Goal: Task Accomplishment & Management: Use online tool/utility

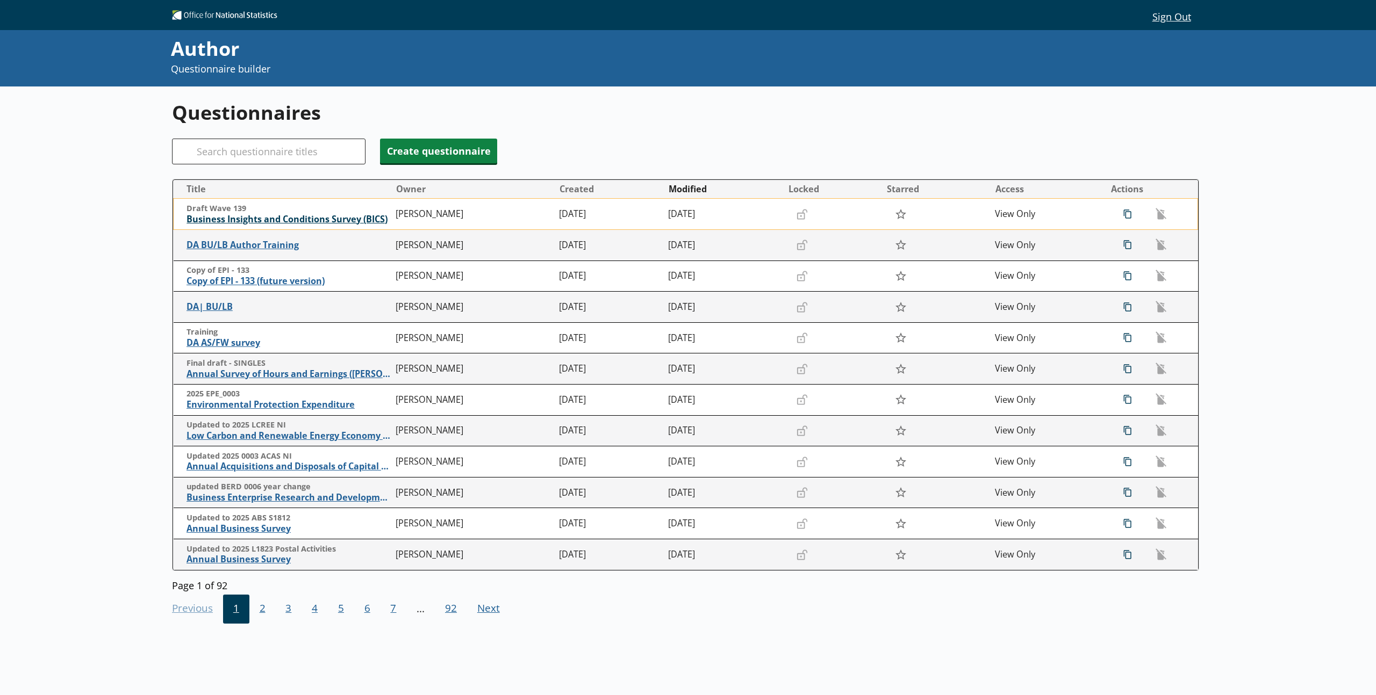
click at [278, 218] on span "Business Insights and Conditions Survey (BICS)" at bounding box center [288, 219] width 204 height 11
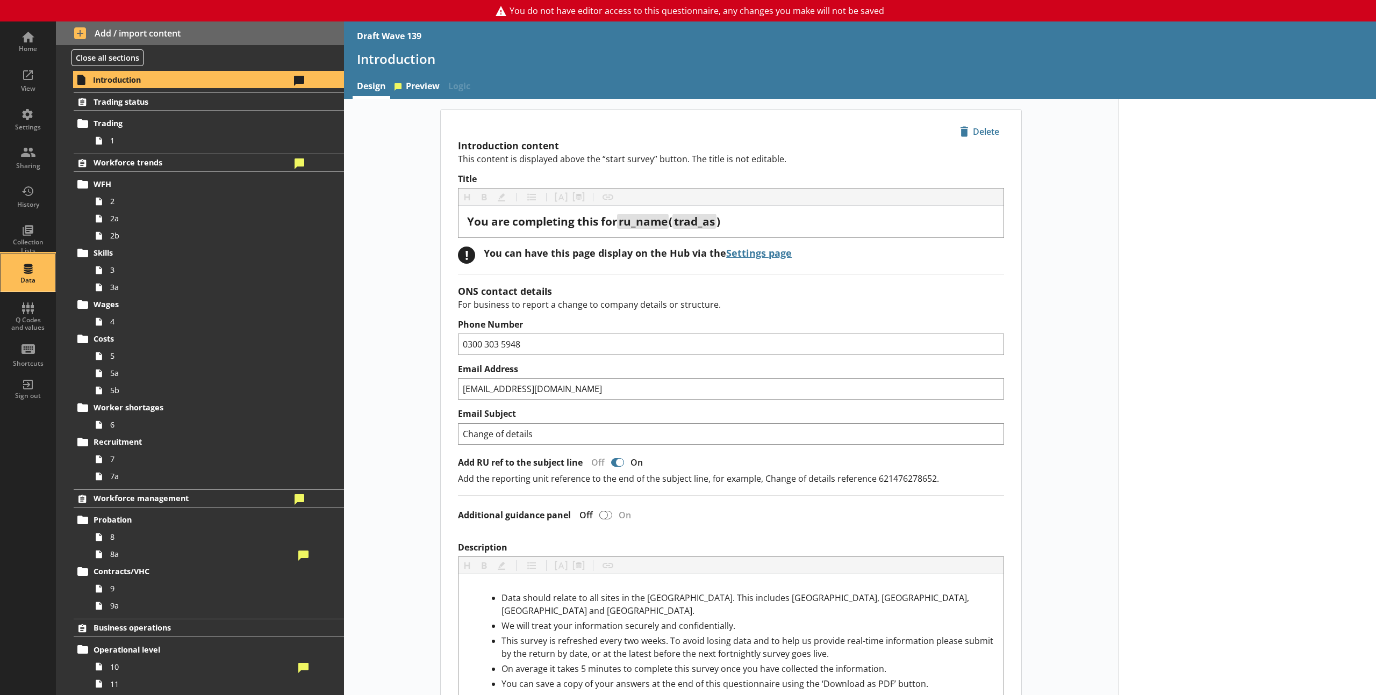
click at [29, 267] on div "Data" at bounding box center [28, 273] width 38 height 38
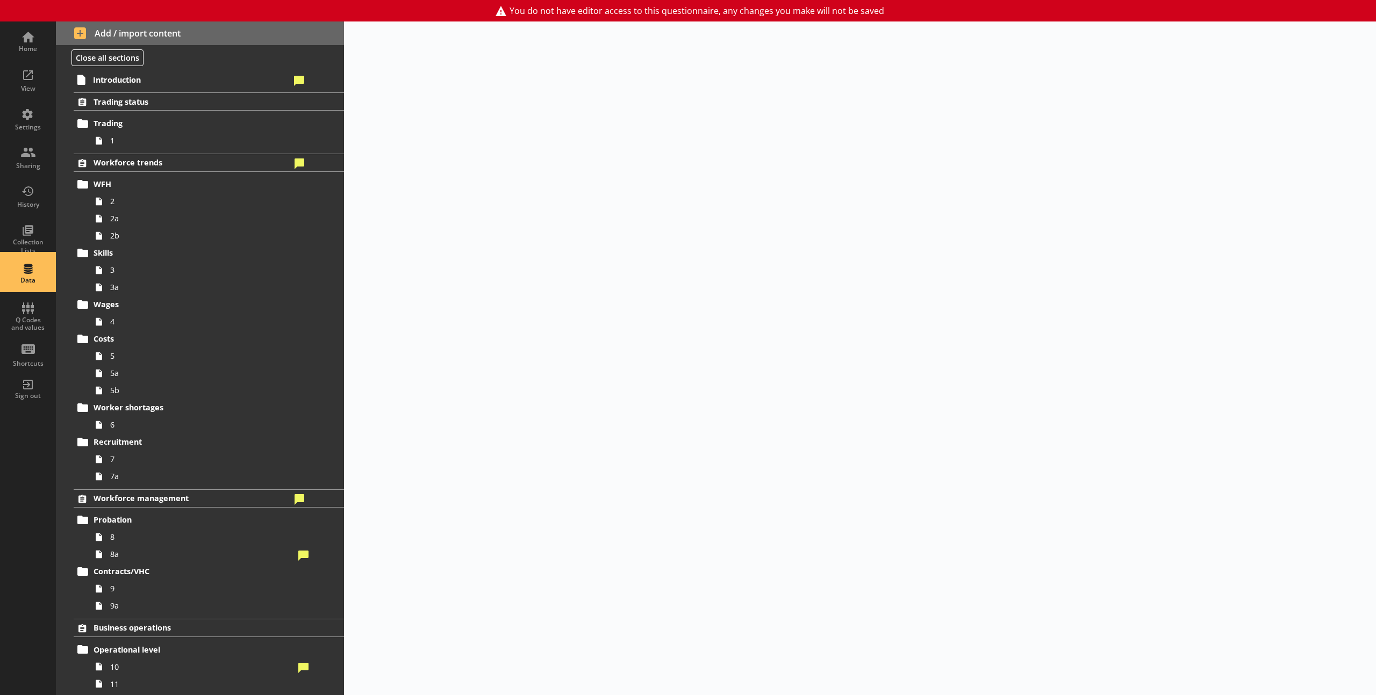
select select "Text_Optional"
select select "Date"
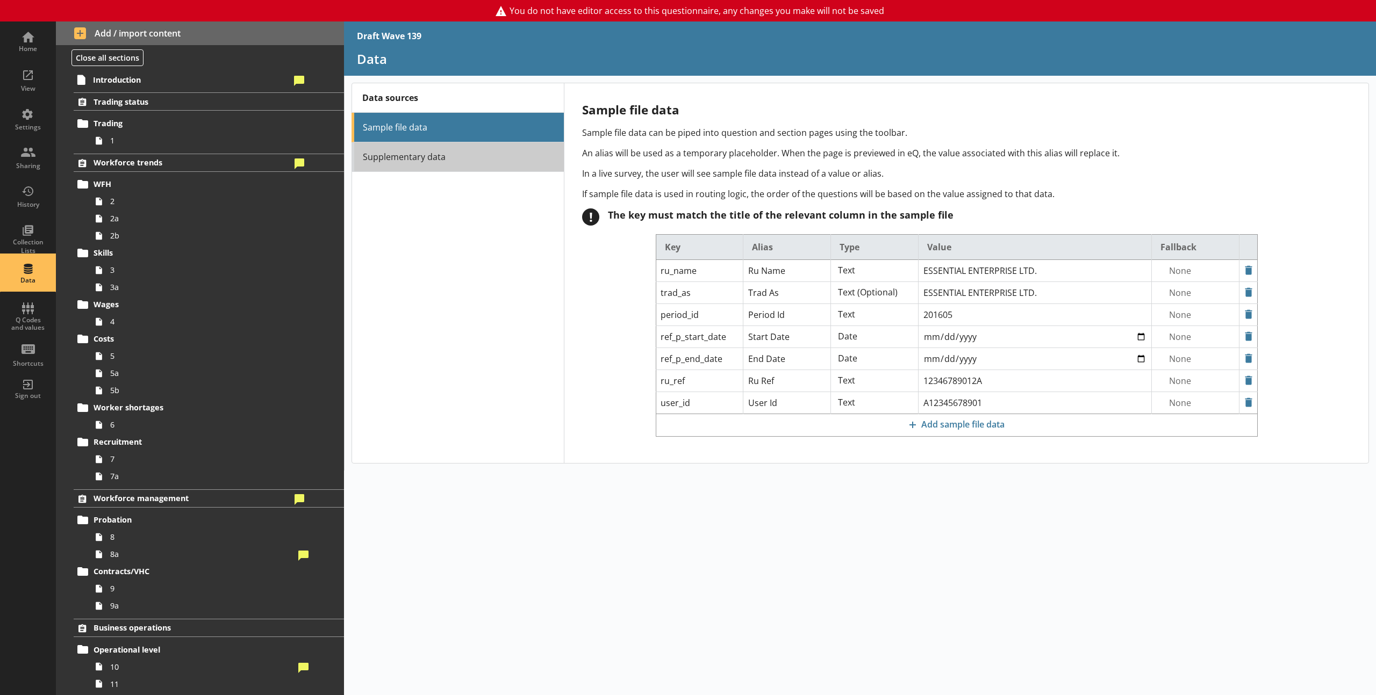
click at [466, 157] on link "Supplementary data" at bounding box center [457, 157] width 212 height 30
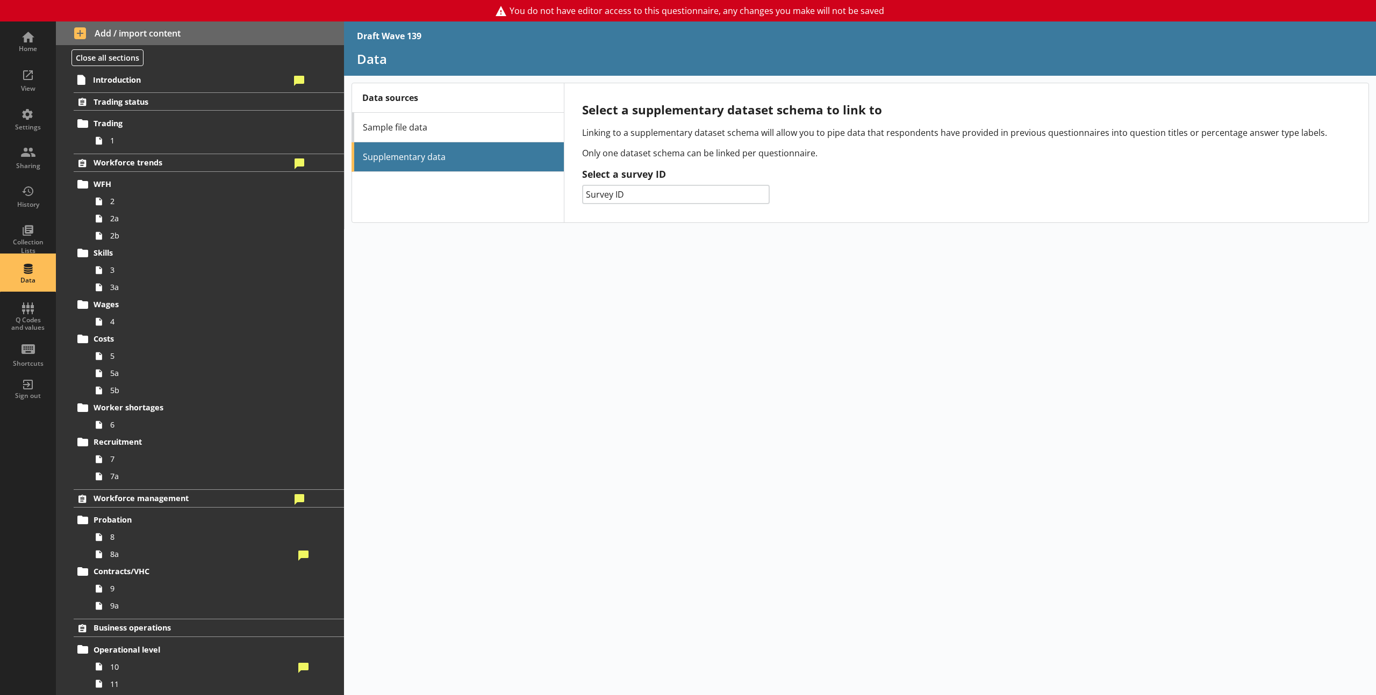
click at [637, 195] on select "Survey ID 014 - Prodcom 132 - PPI 061 - SPPI 133 - EPI 156 - IPI 141 - [PERSON_…" at bounding box center [675, 194] width 187 height 19
click at [478, 132] on link "Sample file data" at bounding box center [457, 128] width 212 height 30
select select "Text_Optional"
select select "Date"
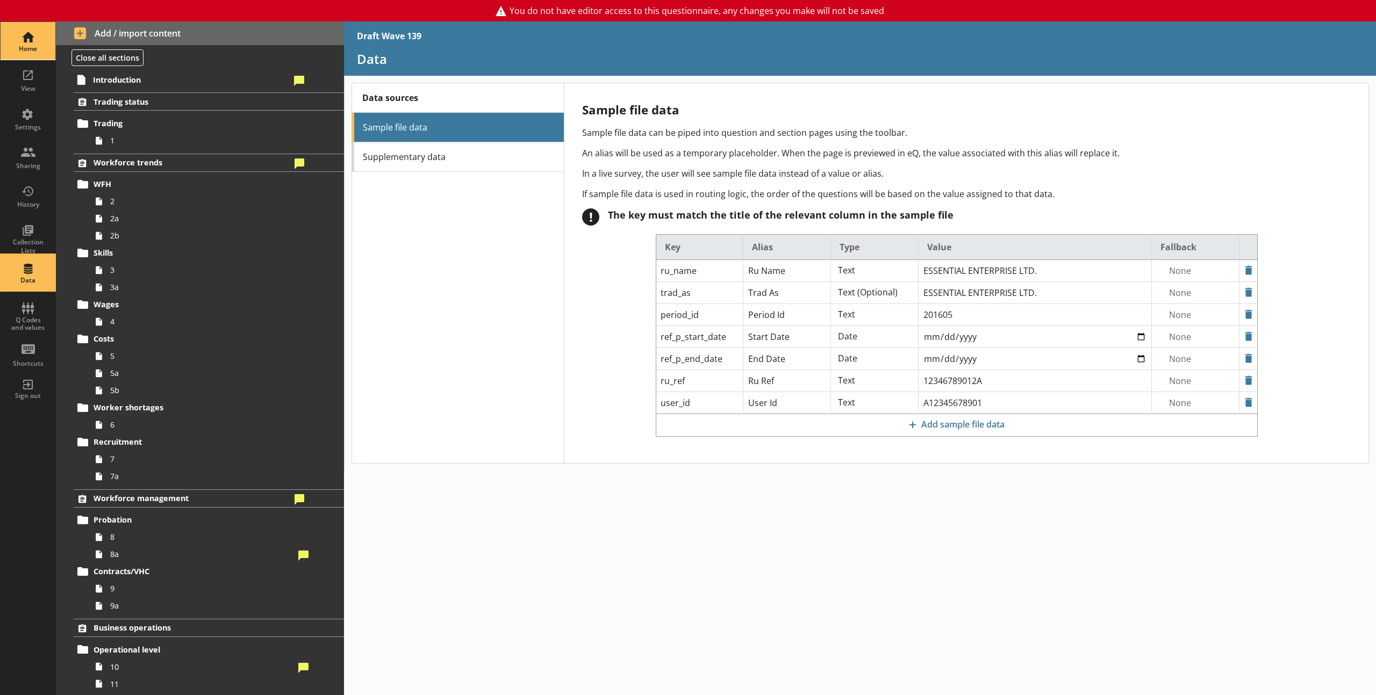
click at [35, 54] on div "Home" at bounding box center [28, 41] width 38 height 38
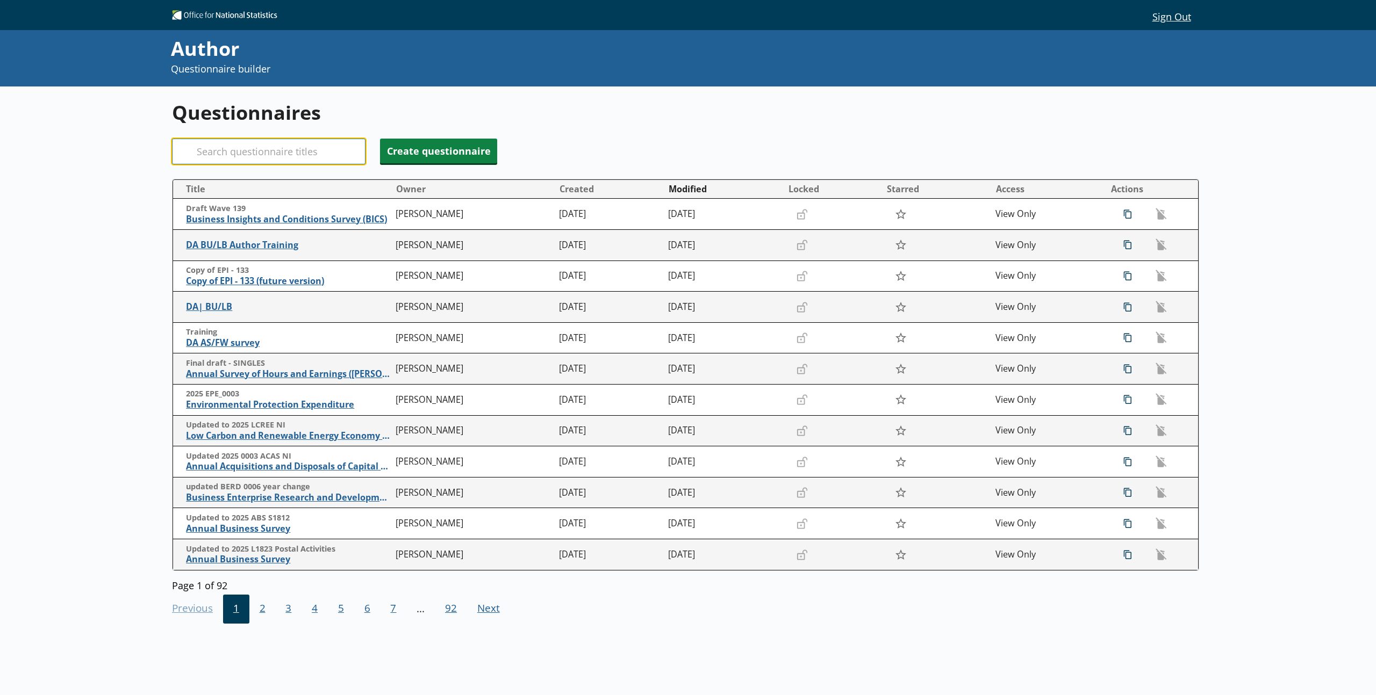
click at [272, 155] on input "Search" at bounding box center [268, 152] width 193 height 26
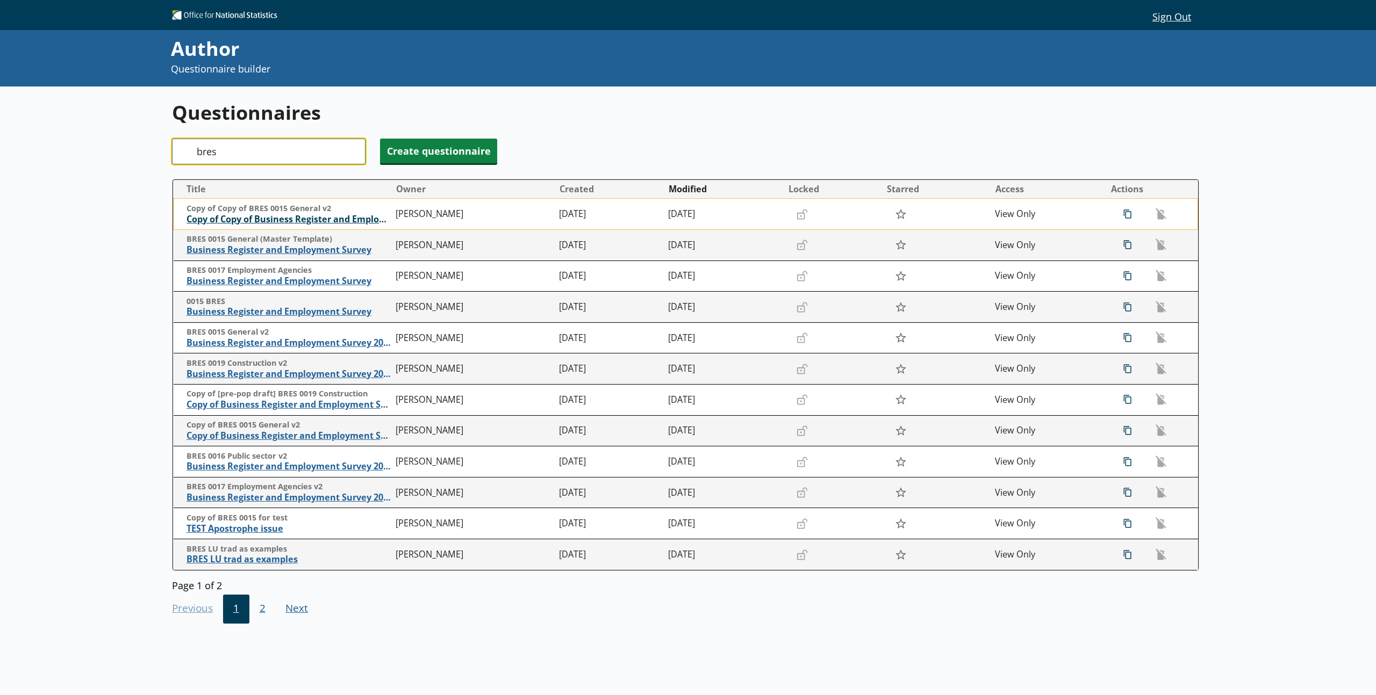
type input "bres"
click at [308, 222] on span "Copy of Copy of Business Register and Employment Survey 2024" at bounding box center [288, 219] width 204 height 11
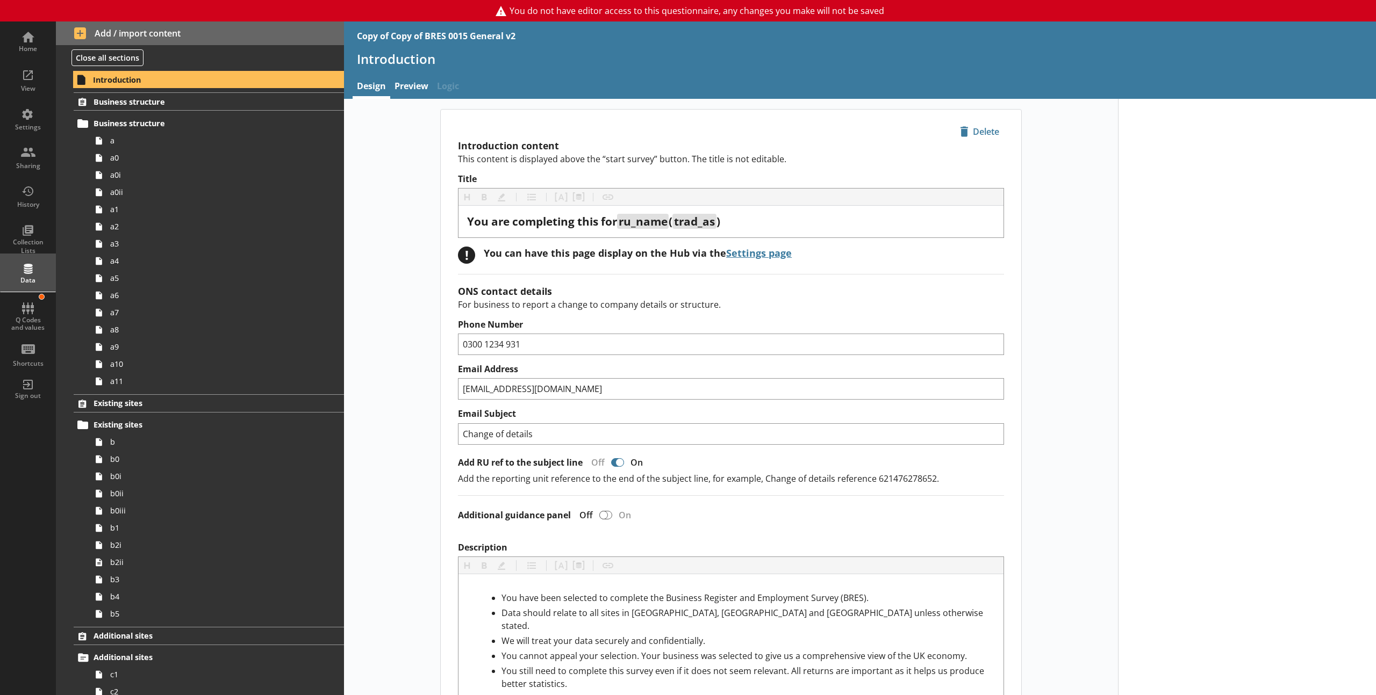
type textarea "x"
click at [28, 280] on div "Data" at bounding box center [28, 280] width 38 height 9
select select "Text_Optional"
select select "Date"
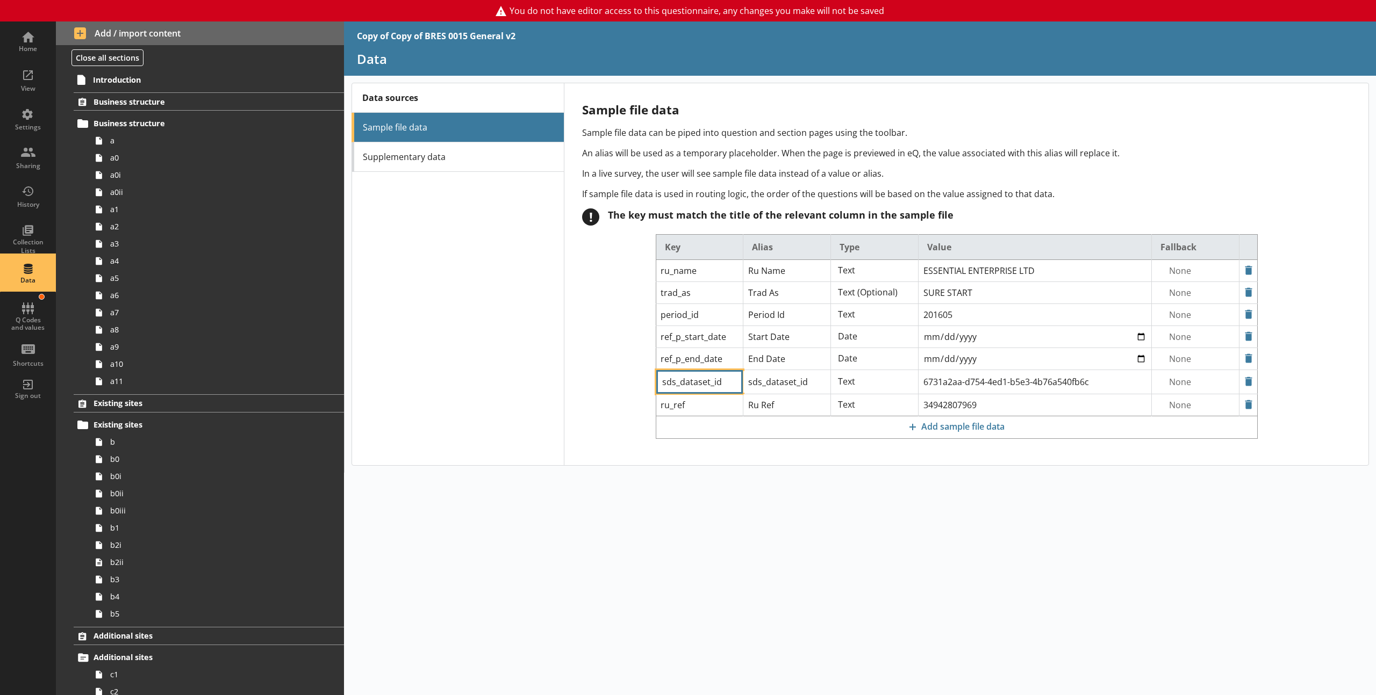
drag, startPoint x: 726, startPoint y: 380, endPoint x: 643, endPoint y: 378, distance: 83.3
click at [643, 378] on div "Key Alias Type Value Fallback ru_name Ru Name Text Text (Optional) Date Languag…" at bounding box center [956, 340] width 748 height 213
click at [558, 334] on div "Data sources Sample file data Supplementary data" at bounding box center [457, 273] width 212 height 380
drag, startPoint x: 1107, startPoint y: 385, endPoint x: 933, endPoint y: 375, distance: 173.9
click at [933, 282] on input "6731a2aa-d754-4ed1-b5e3-4b76a540fb6c" at bounding box center [1034, 270] width 233 height 21
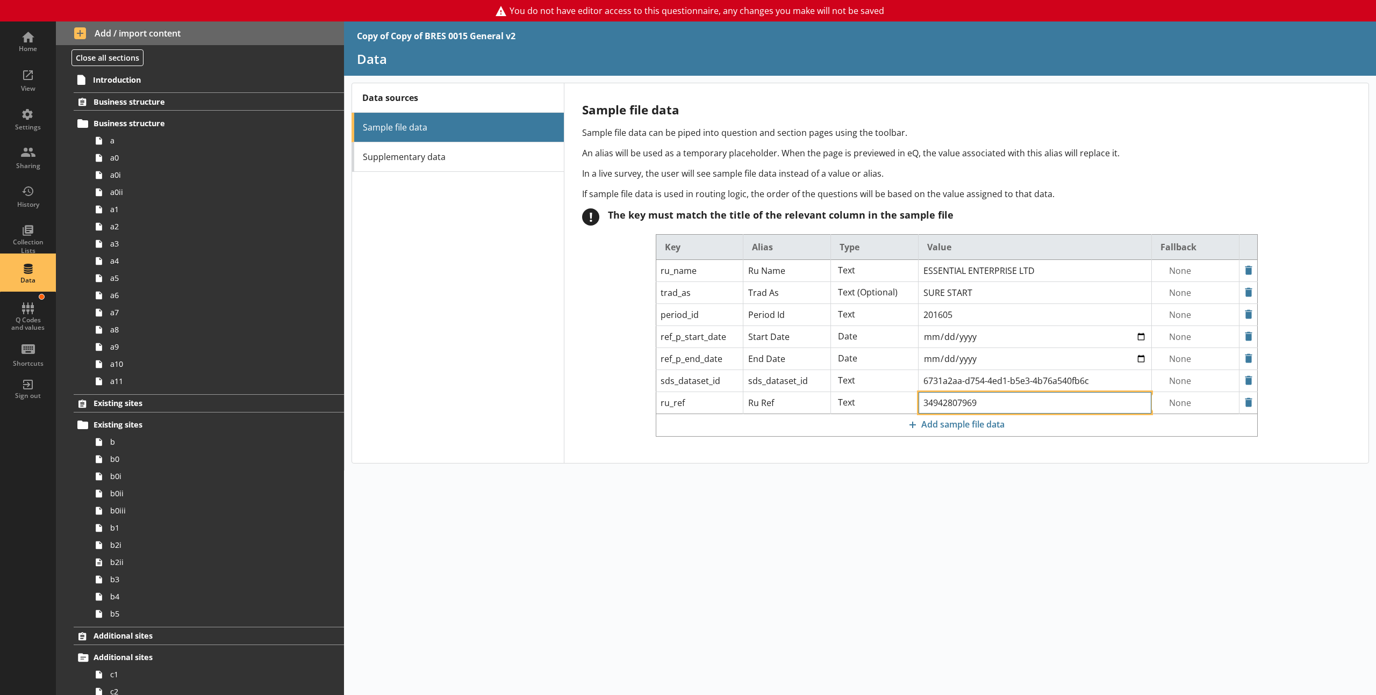
click at [1015, 282] on input "34942807969" at bounding box center [1034, 270] width 233 height 21
